Goal: Register for event/course

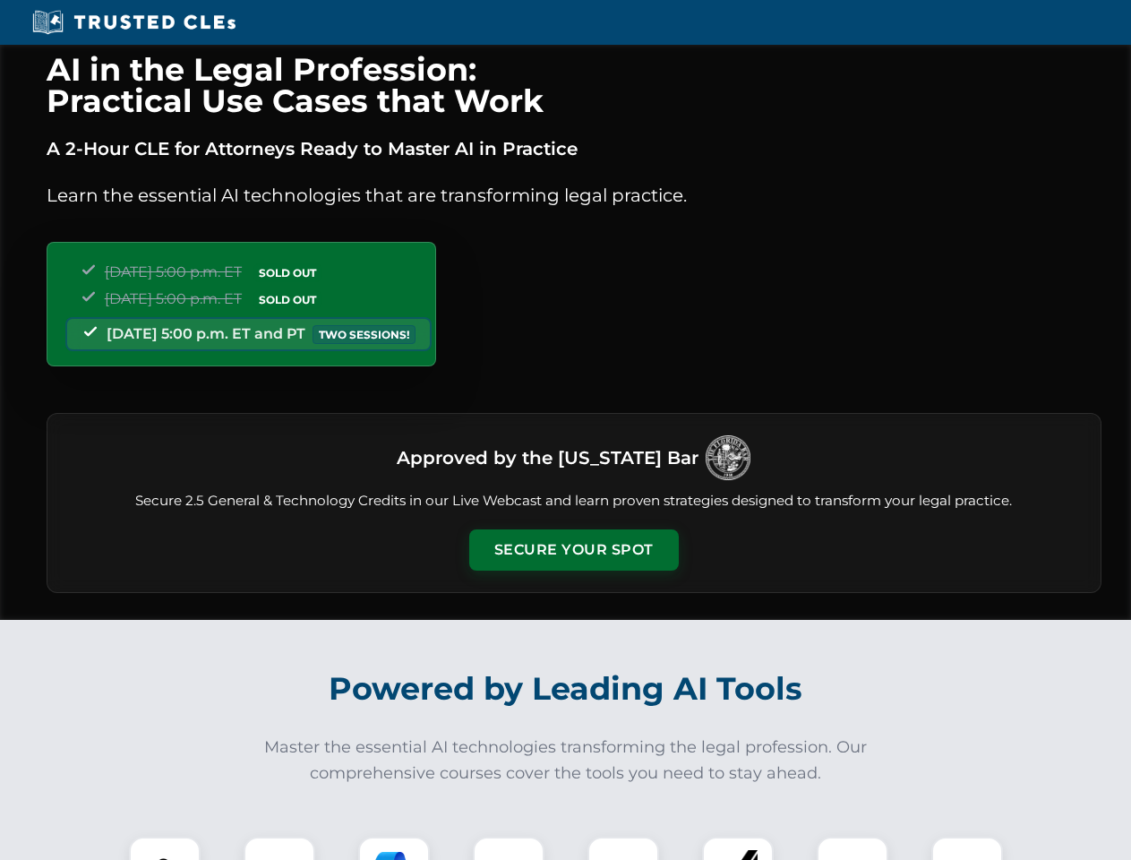
click at [573, 550] on button "Secure Your Spot" at bounding box center [574, 549] width 210 height 41
click at [165, 848] on img at bounding box center [165, 872] width 52 height 52
click at [279, 848] on div at bounding box center [280, 872] width 72 height 72
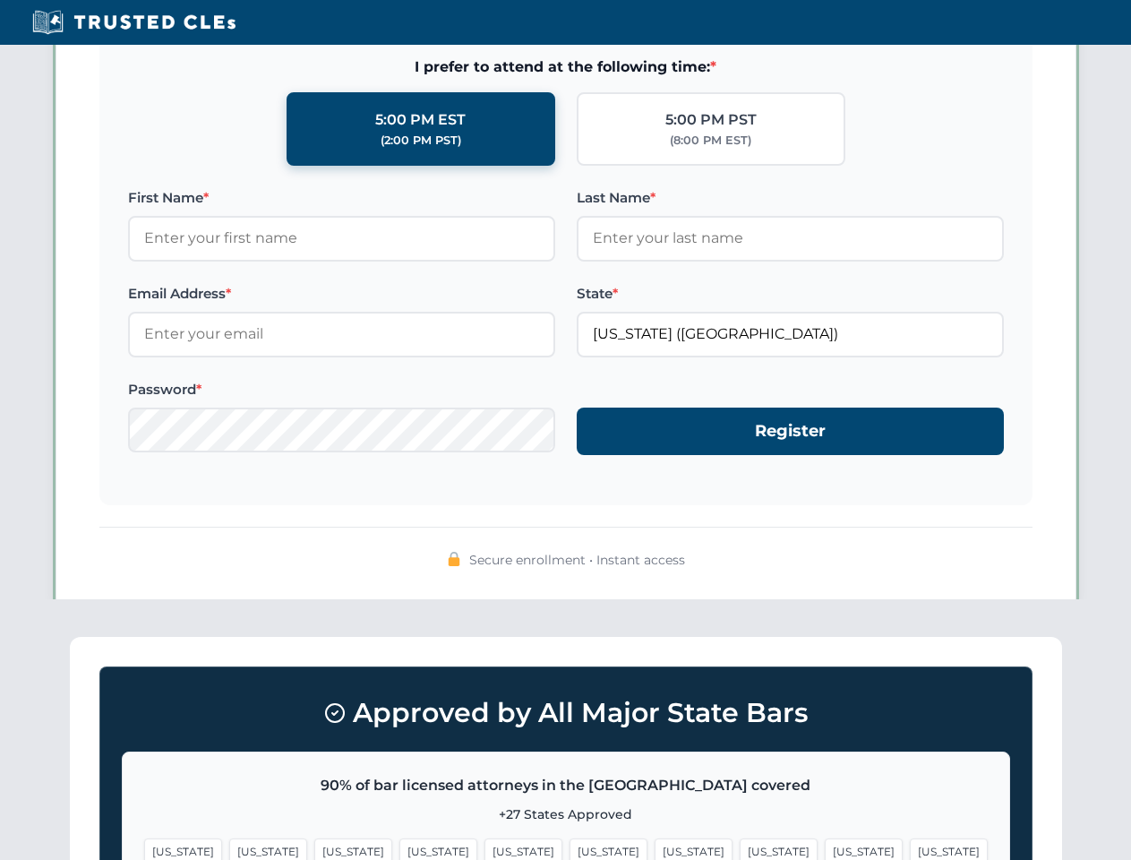
click at [825, 848] on span "[US_STATE]" at bounding box center [864, 851] width 78 height 26
